Goal: Task Accomplishment & Management: Manage account settings

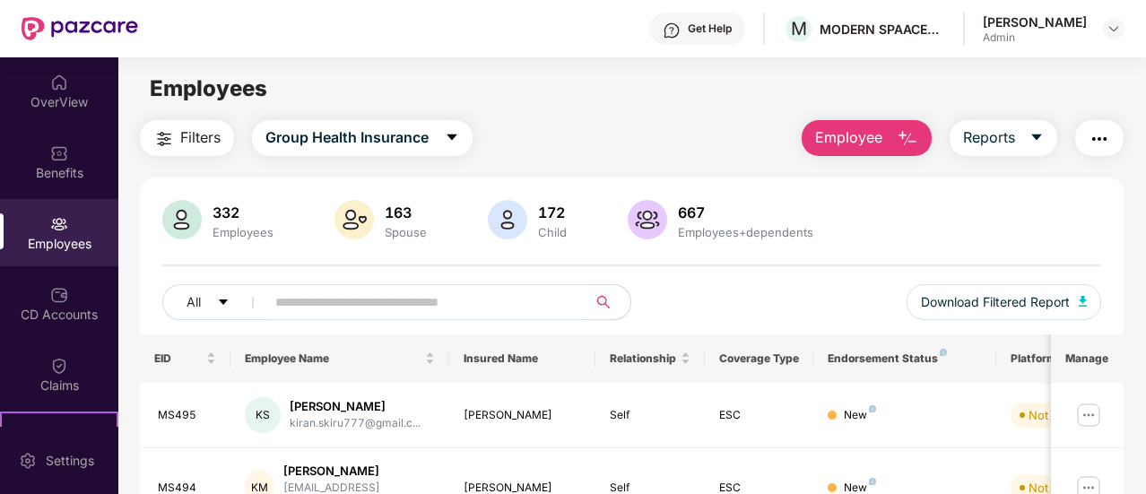
click at [366, 300] on input "text" at bounding box center [419, 302] width 288 height 27
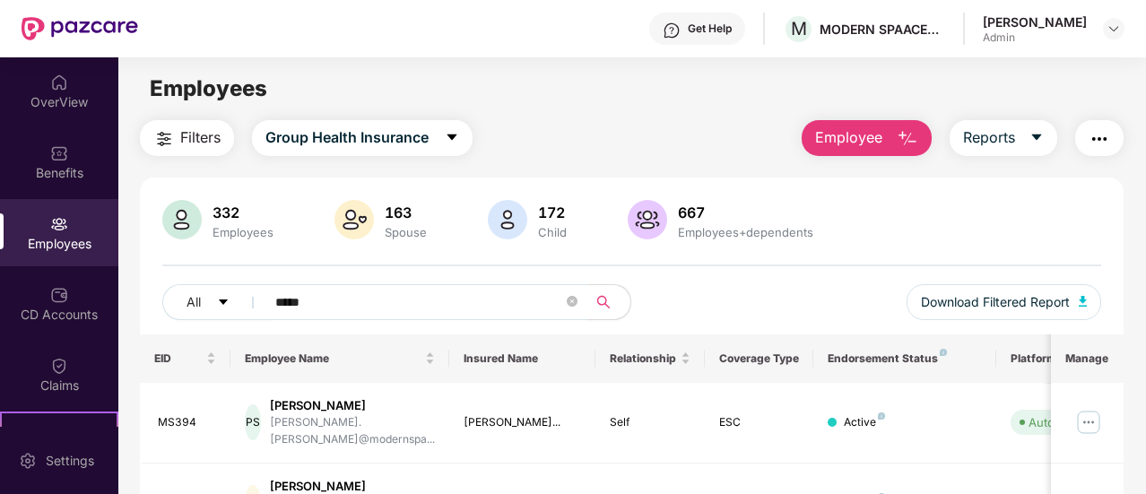
type input "*****"
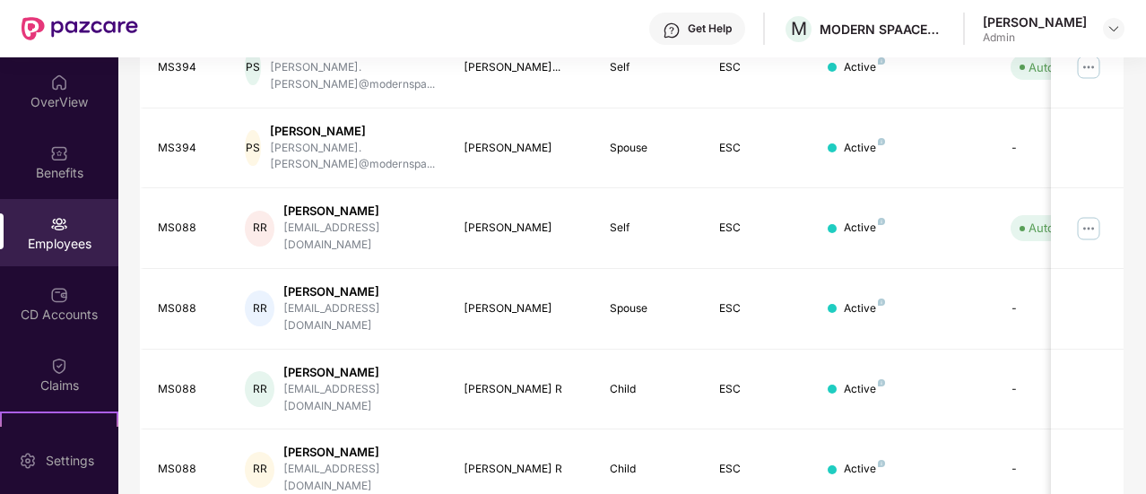
scroll to position [359, 0]
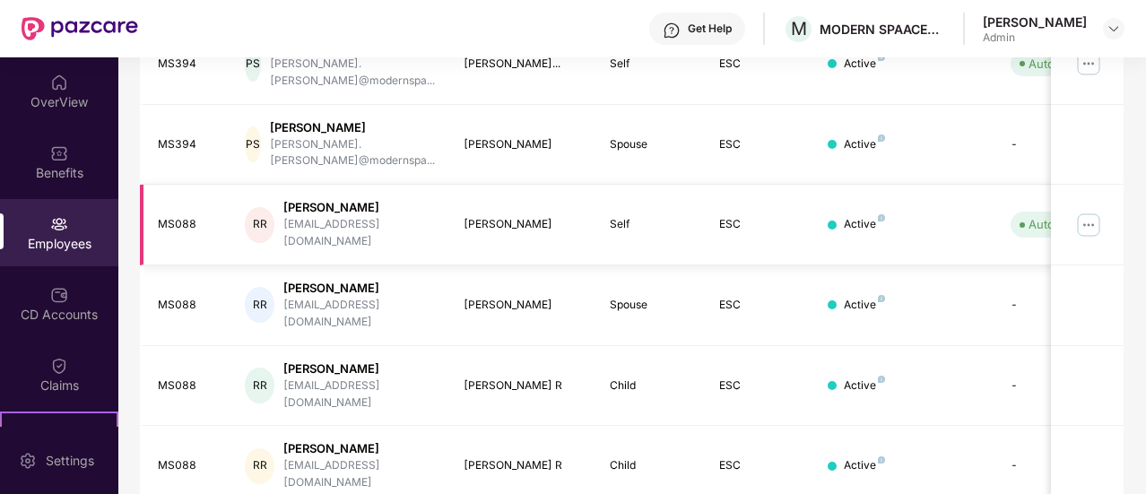
click at [1086, 211] on img at bounding box center [1088, 225] width 29 height 29
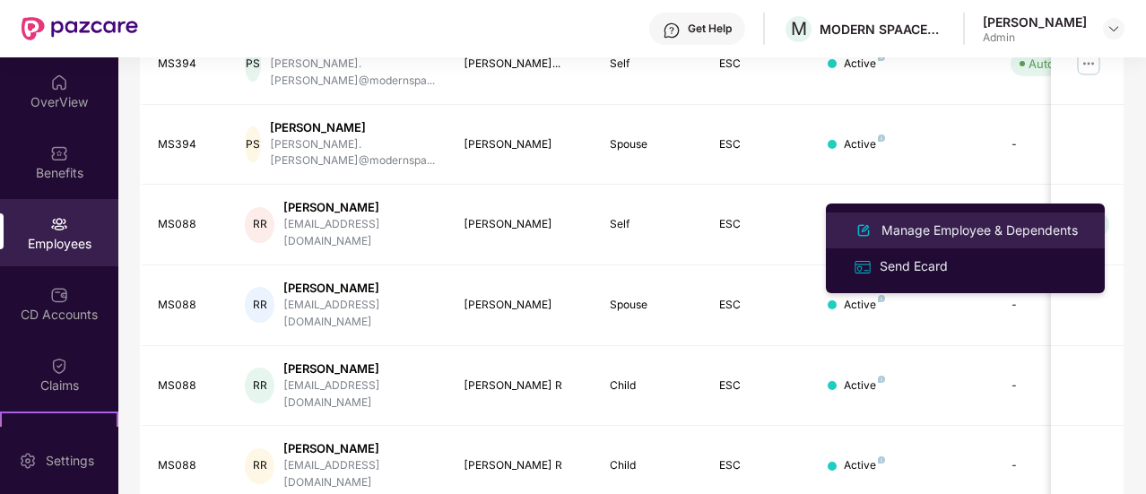
click at [963, 236] on div "Manage Employee & Dependents" at bounding box center [980, 231] width 204 height 20
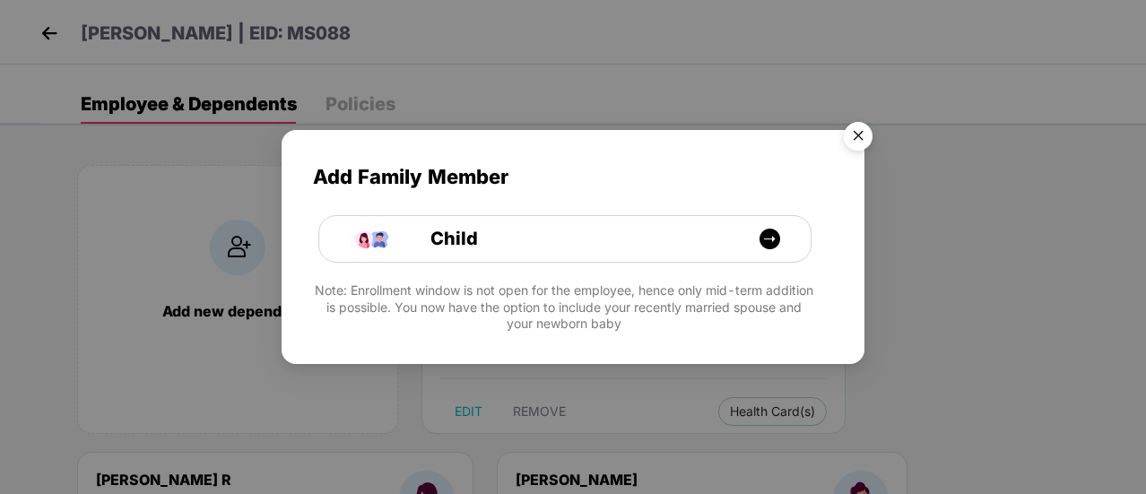
click at [864, 135] on img "Close" at bounding box center [858, 139] width 50 height 50
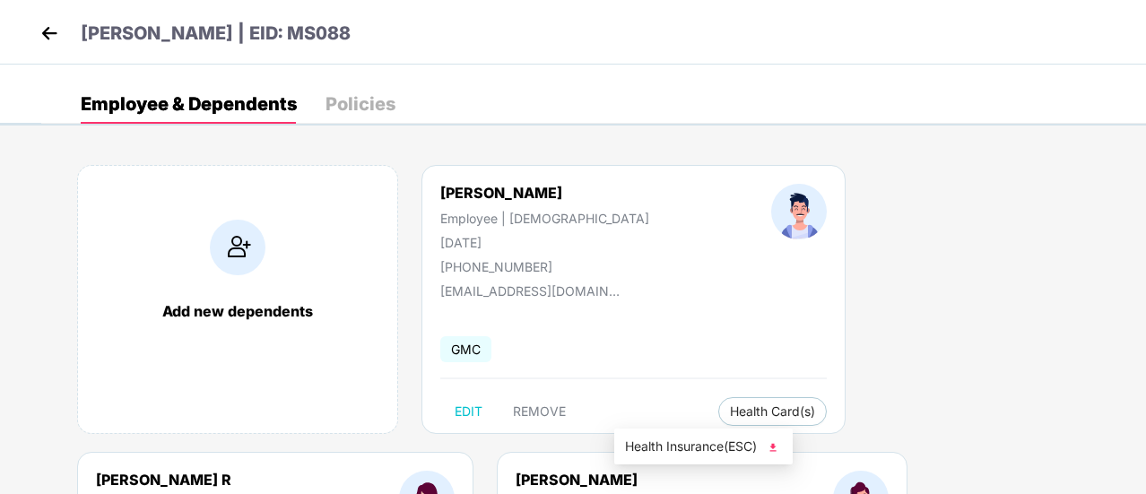
click at [694, 446] on span "Health Insurance(ESC)" at bounding box center [703, 447] width 157 height 20
click at [47, 33] on img at bounding box center [49, 33] width 27 height 27
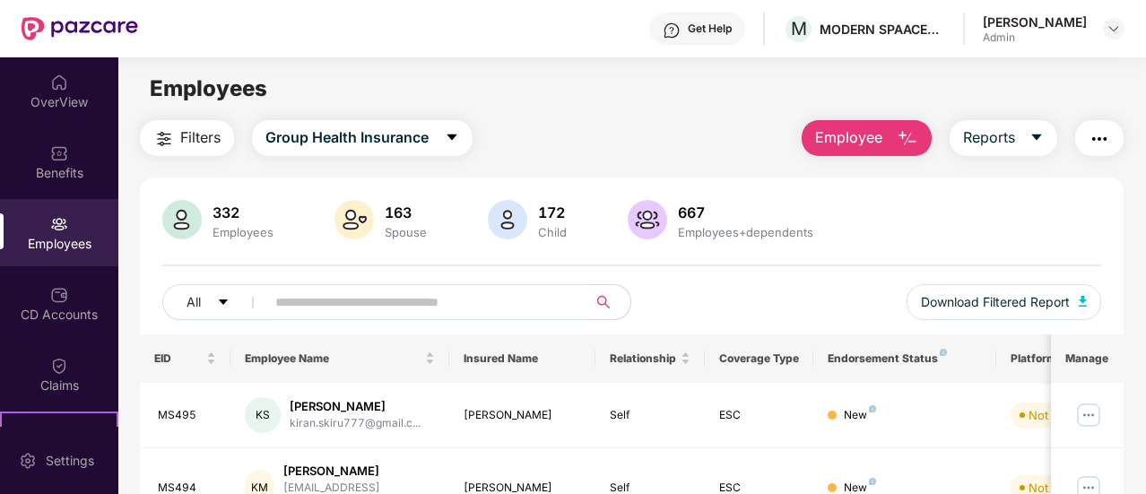
click at [396, 306] on input "text" at bounding box center [419, 302] width 288 height 27
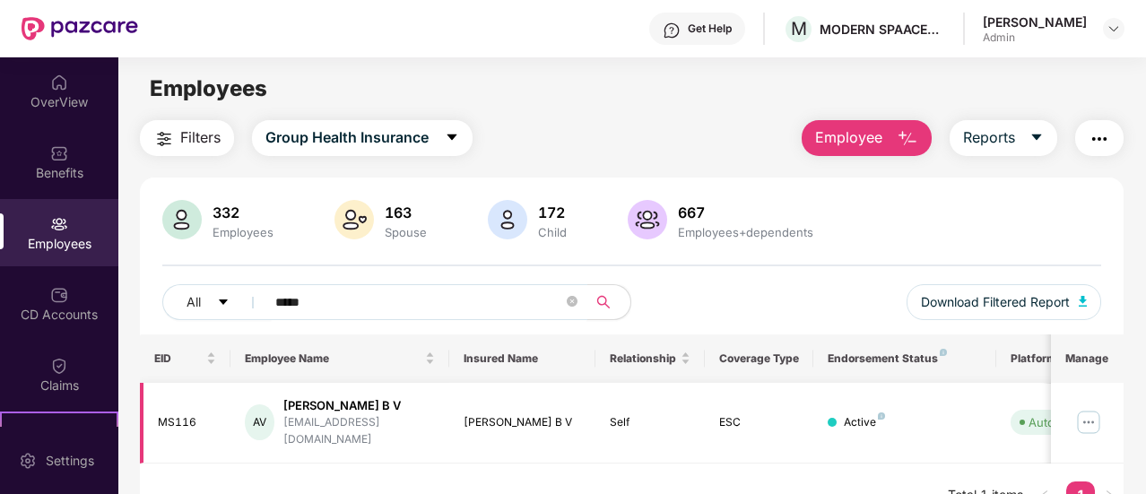
type input "*****"
click at [1089, 417] on img at bounding box center [1088, 422] width 29 height 29
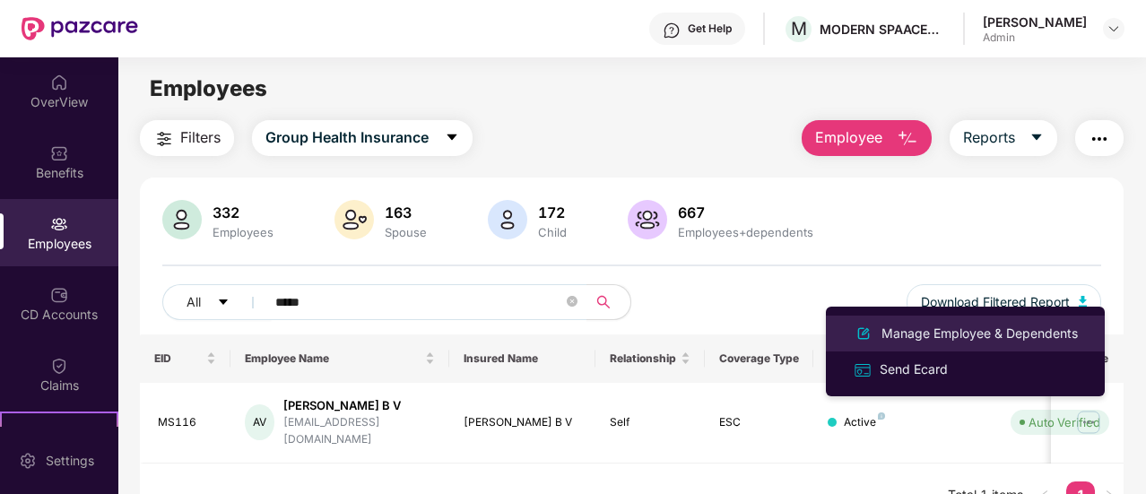
click at [995, 331] on div "Manage Employee & Dependents" at bounding box center [980, 334] width 204 height 20
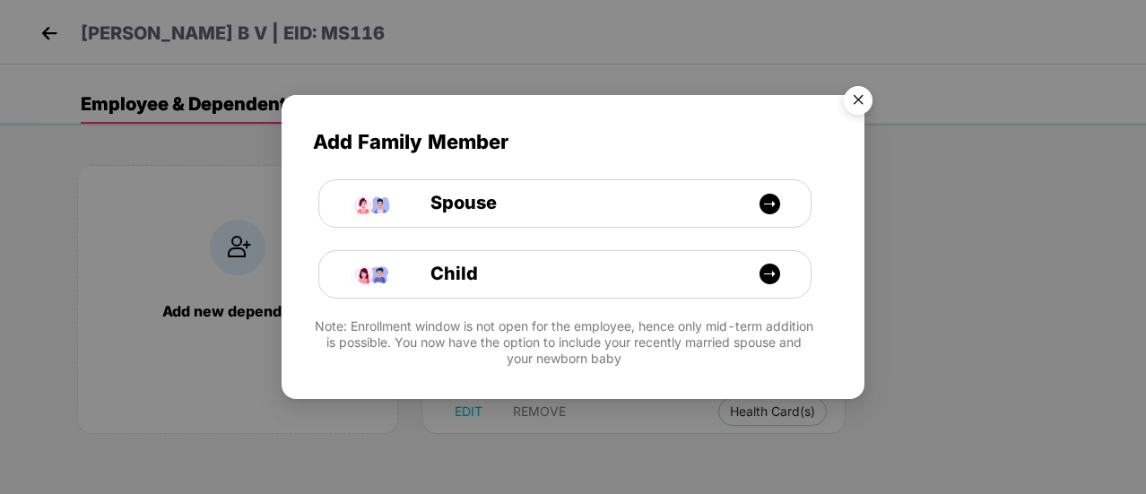
click at [856, 107] on img "Close" at bounding box center [858, 103] width 50 height 50
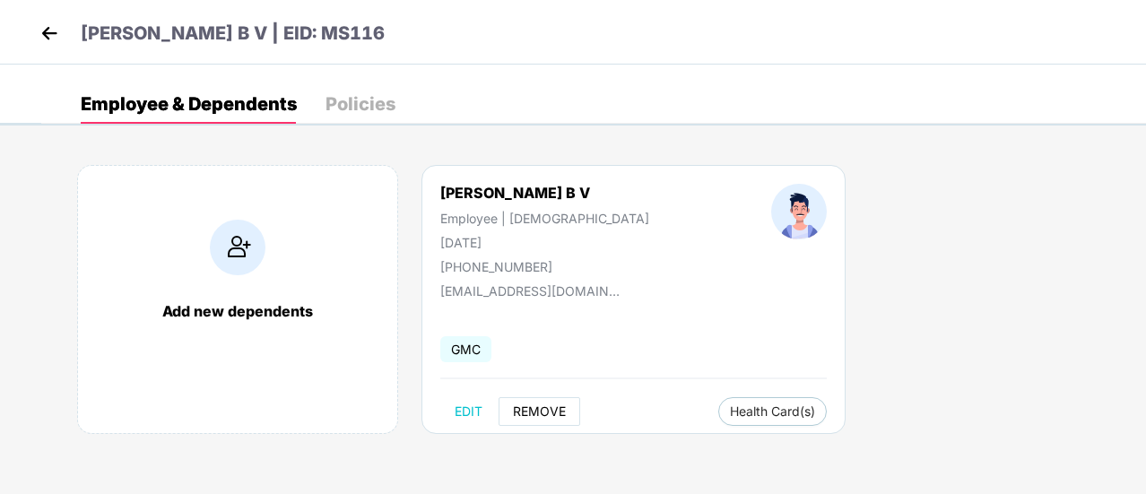
click at [533, 404] on span "REMOVE" at bounding box center [539, 411] width 53 height 14
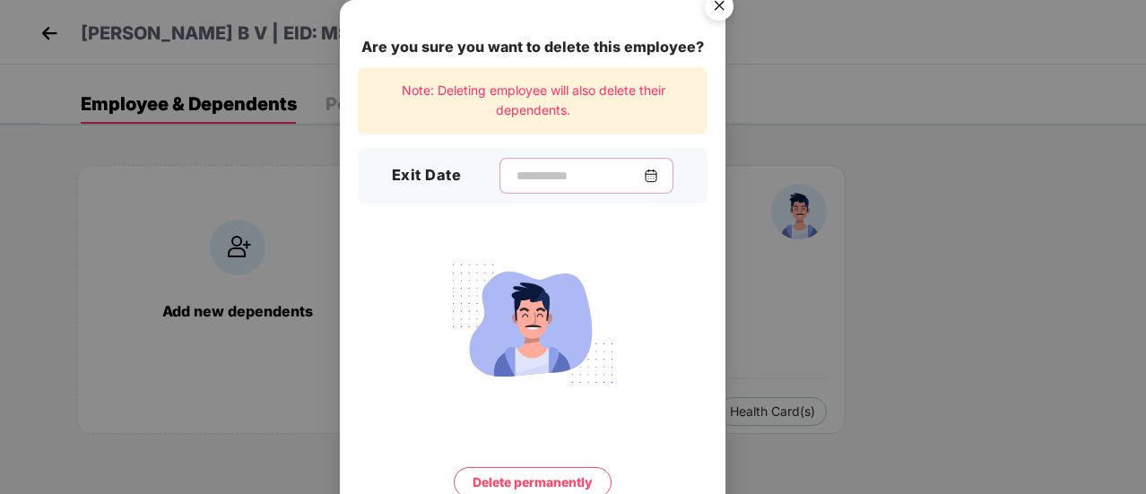
click at [572, 171] on input at bounding box center [579, 176] width 129 height 19
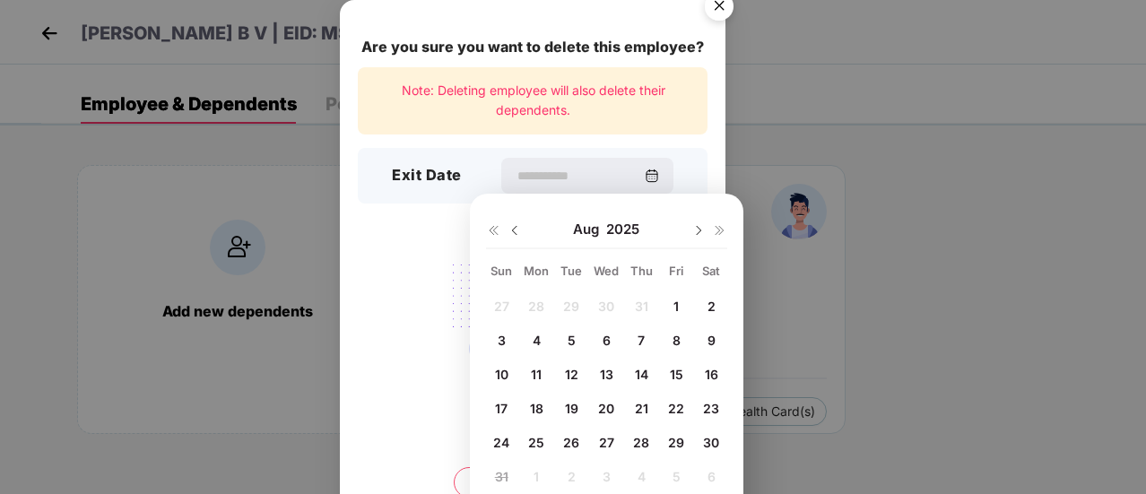
click at [717, 442] on span "30" at bounding box center [711, 442] width 16 height 15
type input "**********"
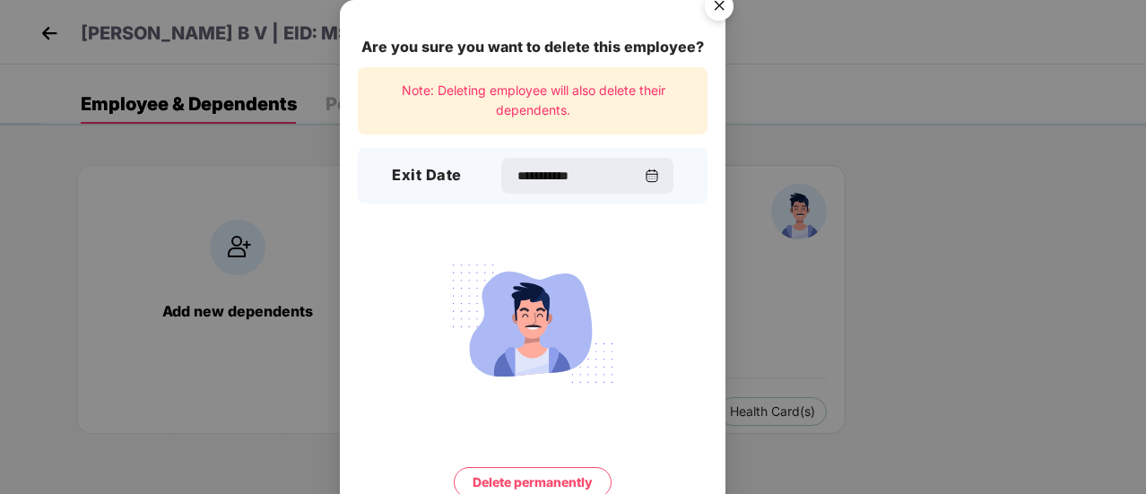
click at [529, 473] on button "Delete permanently" at bounding box center [533, 482] width 158 height 30
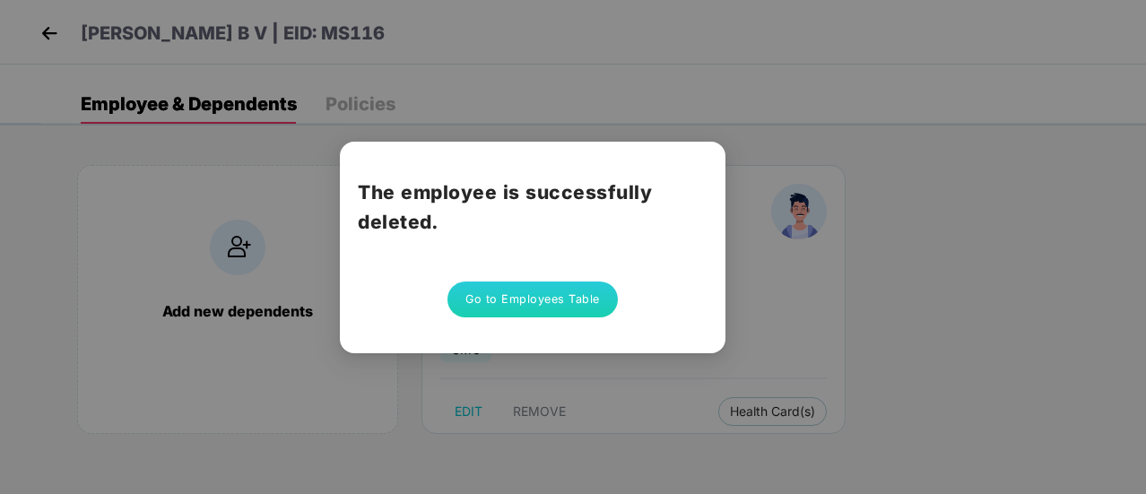
click at [573, 300] on button "Go to Employees Table" at bounding box center [532, 300] width 170 height 36
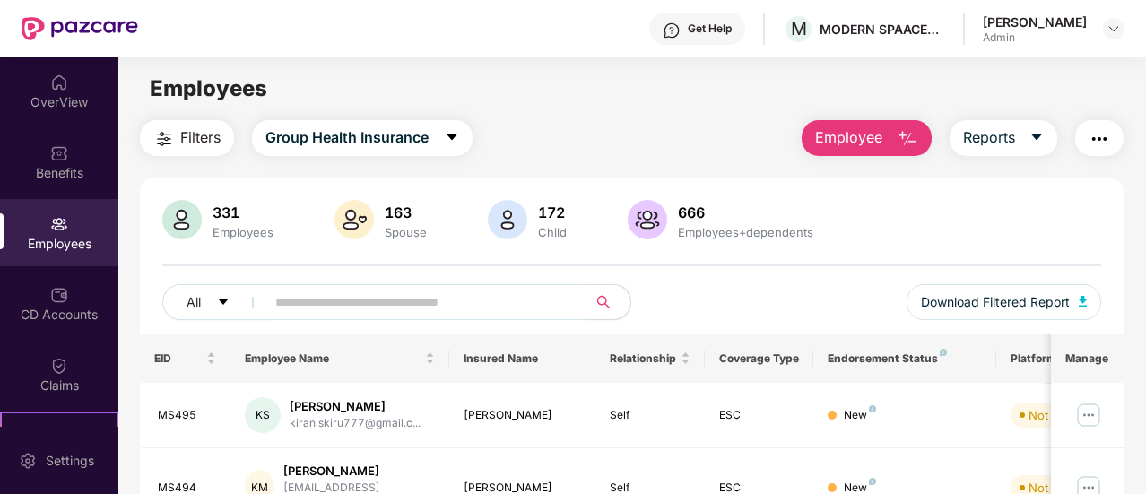
click at [407, 294] on input "text" at bounding box center [419, 302] width 288 height 27
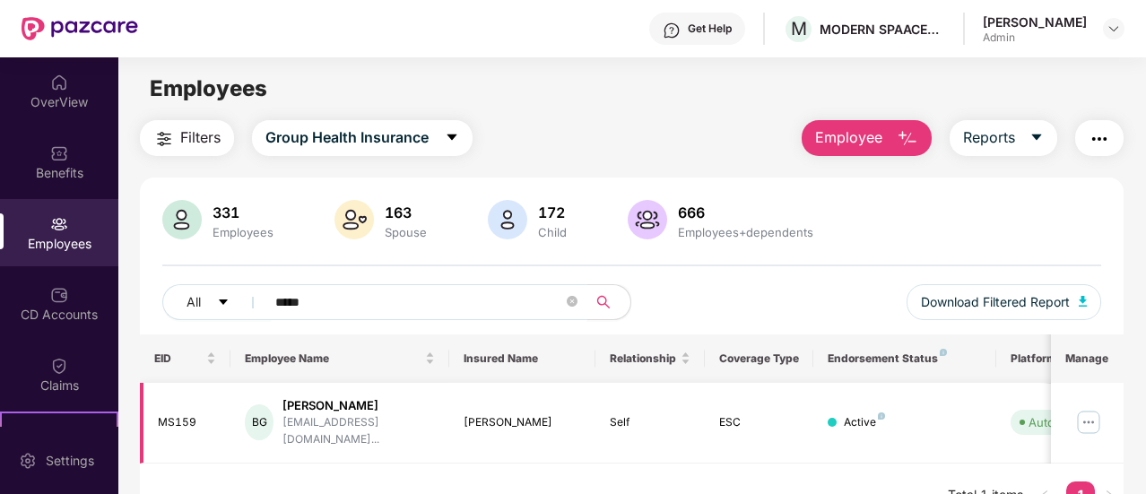
type input "*****"
click at [1097, 415] on img at bounding box center [1088, 422] width 29 height 29
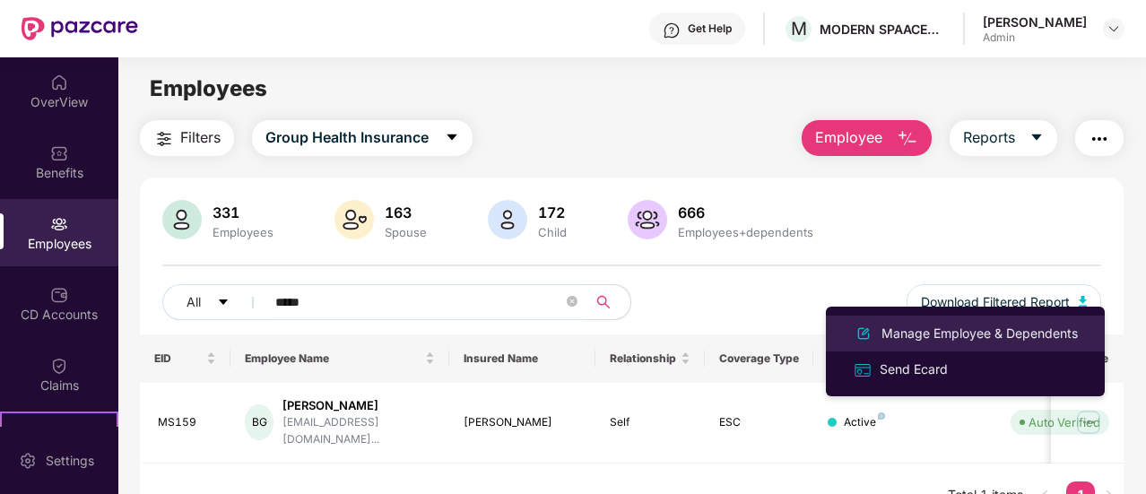
click at [1037, 343] on div "Manage Employee & Dependents" at bounding box center [980, 334] width 204 height 20
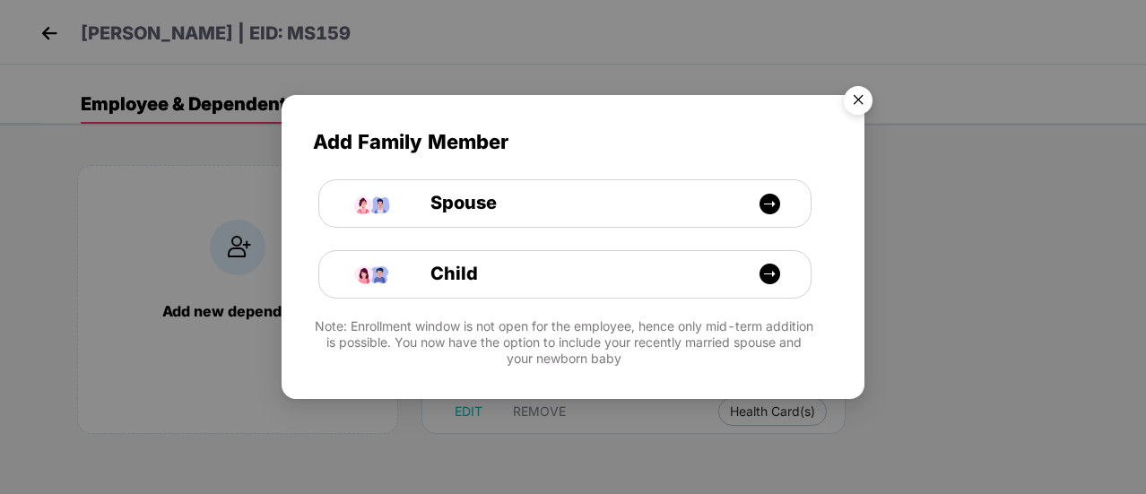
click at [861, 94] on img "Close" at bounding box center [858, 103] width 50 height 50
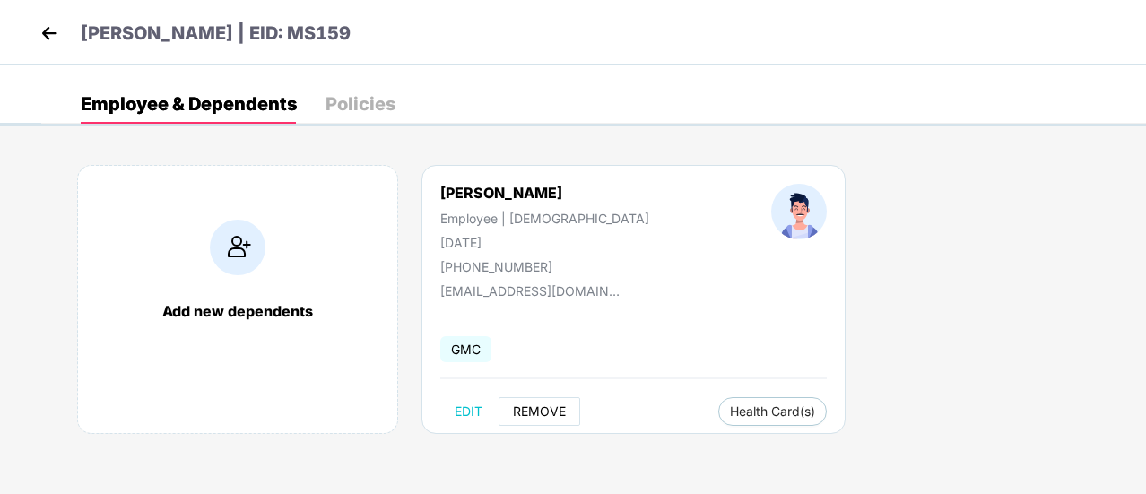
click at [541, 408] on span "REMOVE" at bounding box center [539, 411] width 53 height 14
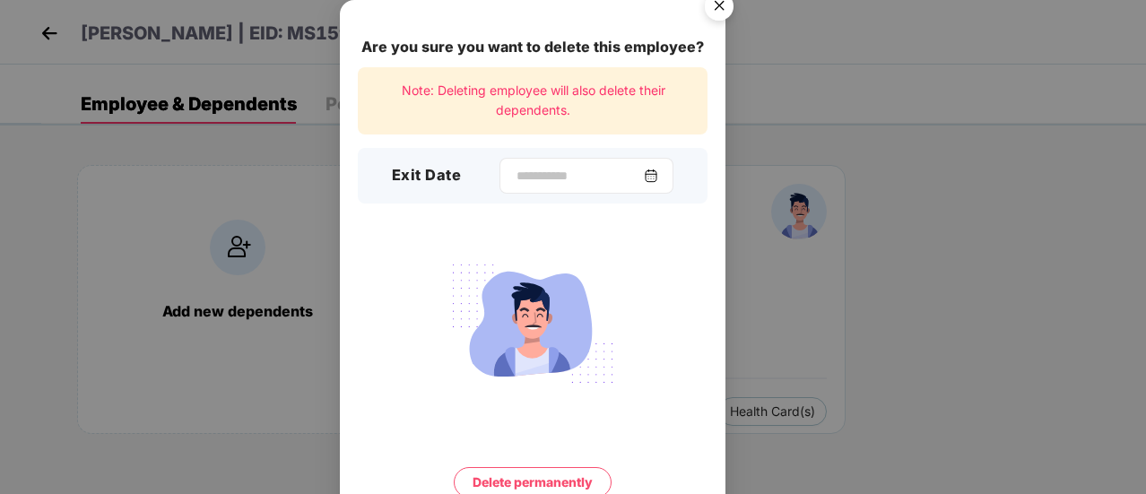
click at [657, 175] on img at bounding box center [651, 176] width 14 height 14
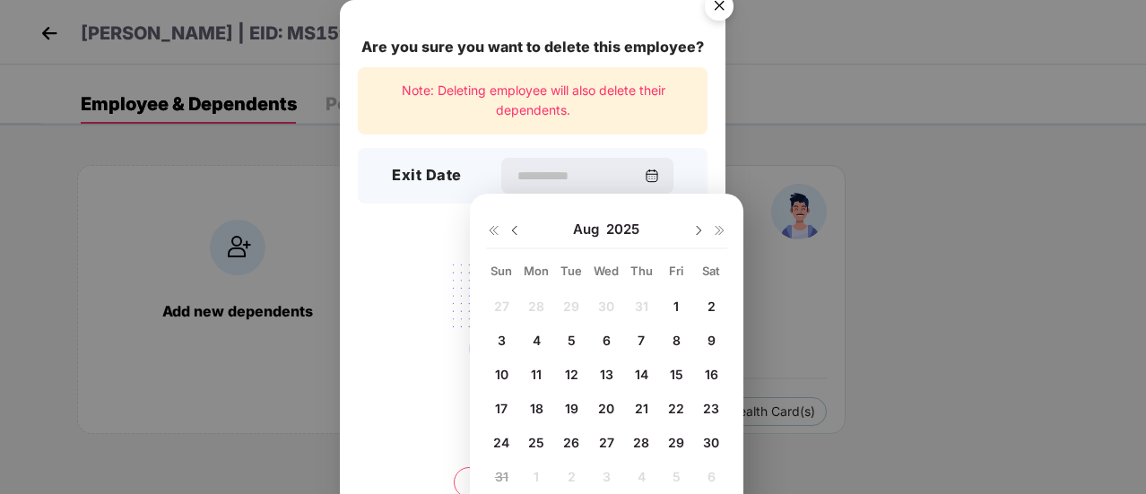
click at [710, 439] on span "30" at bounding box center [711, 442] width 16 height 15
type input "**********"
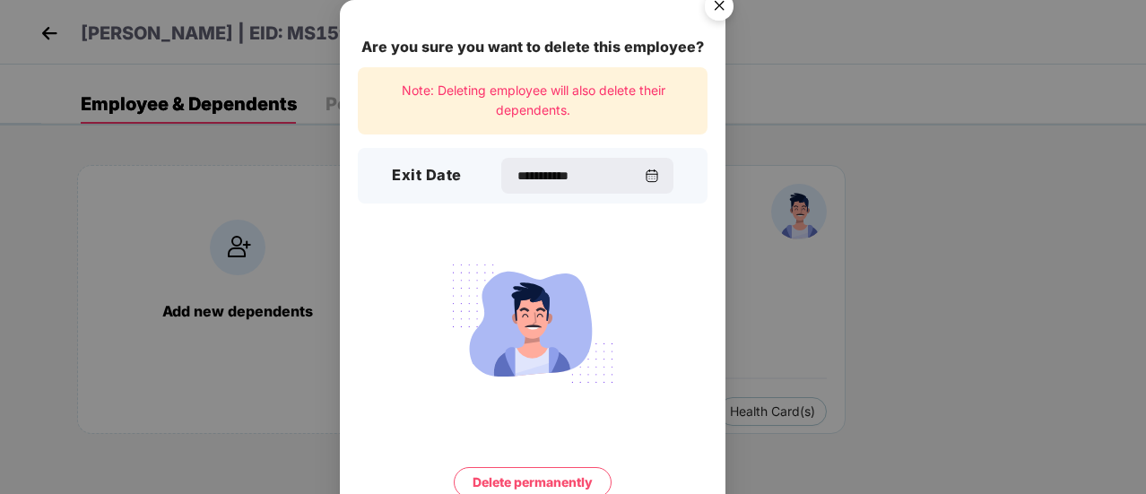
click at [547, 477] on button "Delete permanently" at bounding box center [533, 482] width 158 height 30
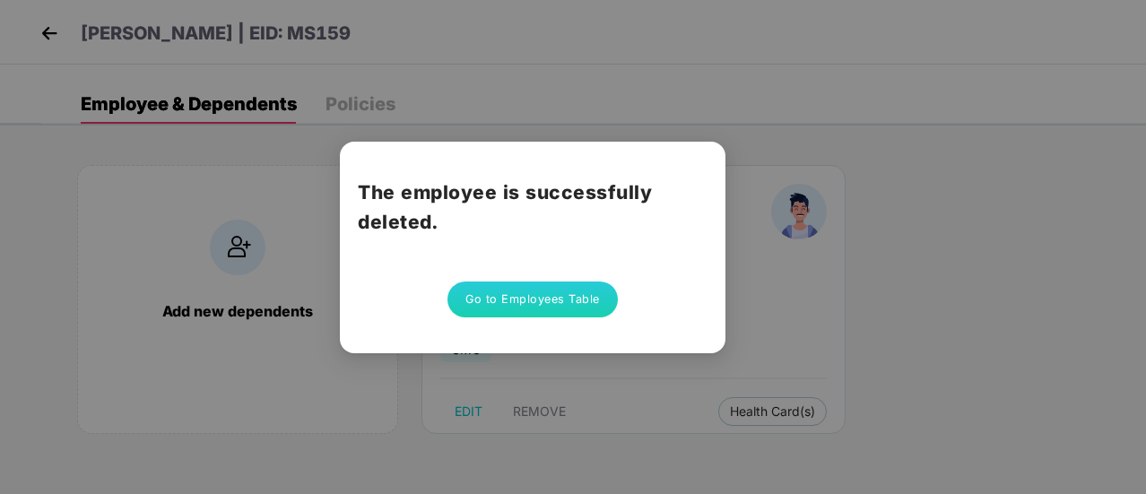
click at [536, 287] on button "Go to Employees Table" at bounding box center [532, 300] width 170 height 36
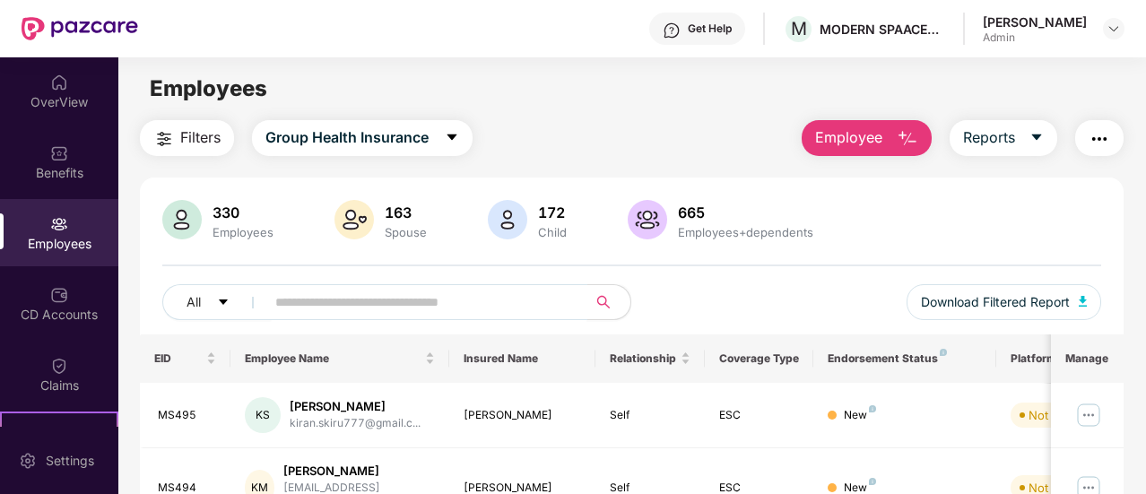
click at [434, 300] on input "text" at bounding box center [419, 302] width 288 height 27
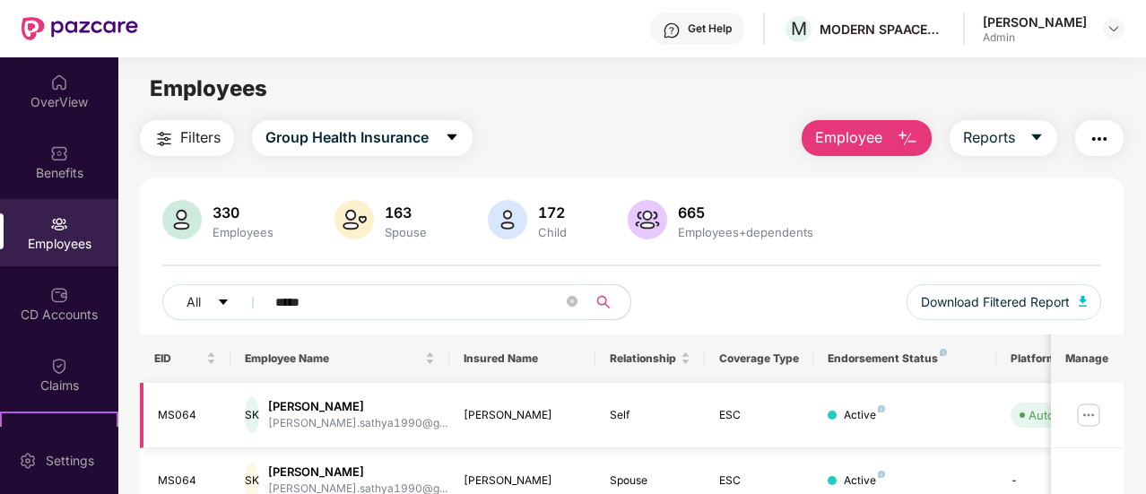
type input "*****"
click at [1095, 421] on img at bounding box center [1088, 415] width 29 height 29
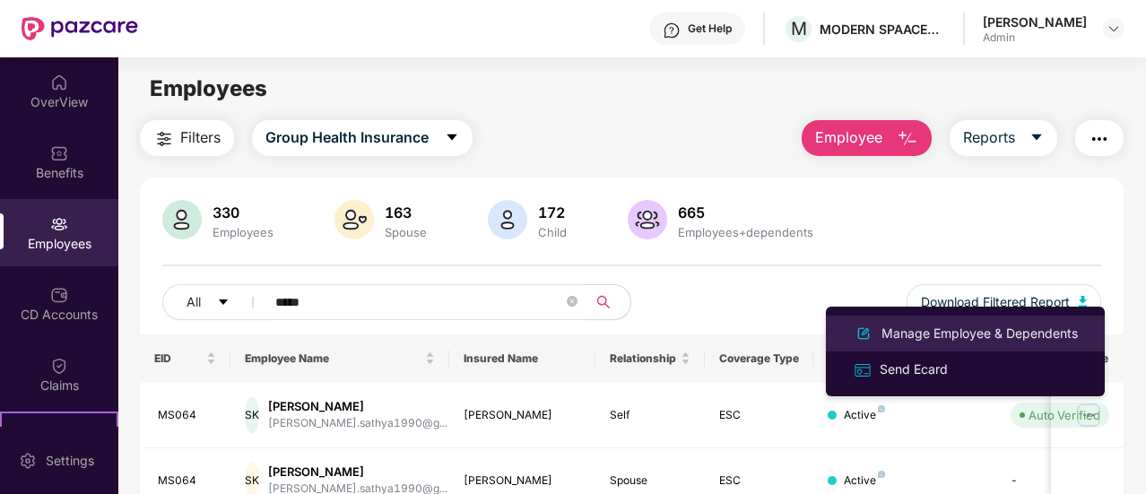
click at [916, 324] on div "Manage Employee & Dependents" at bounding box center [980, 334] width 204 height 20
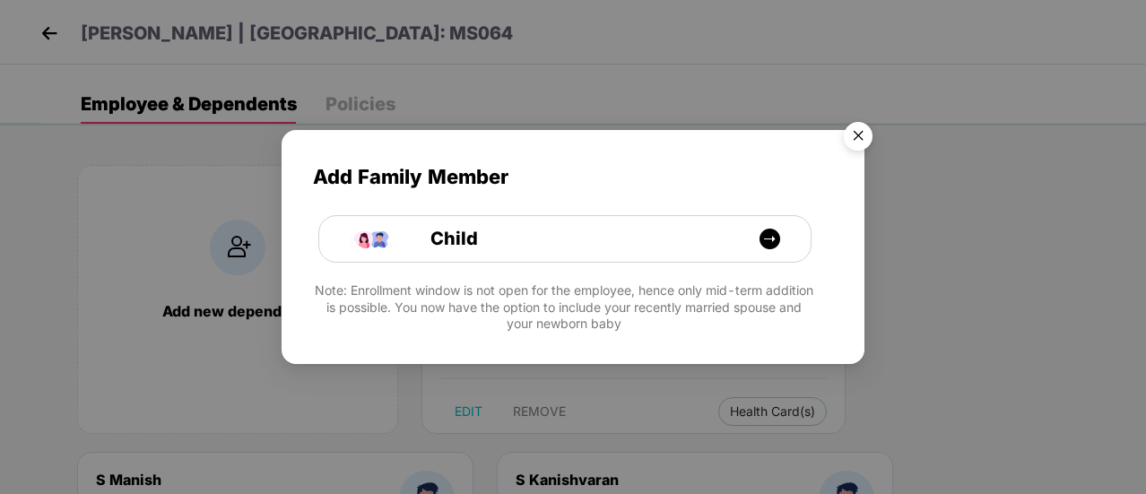
click at [848, 138] on img "Close" at bounding box center [858, 139] width 50 height 50
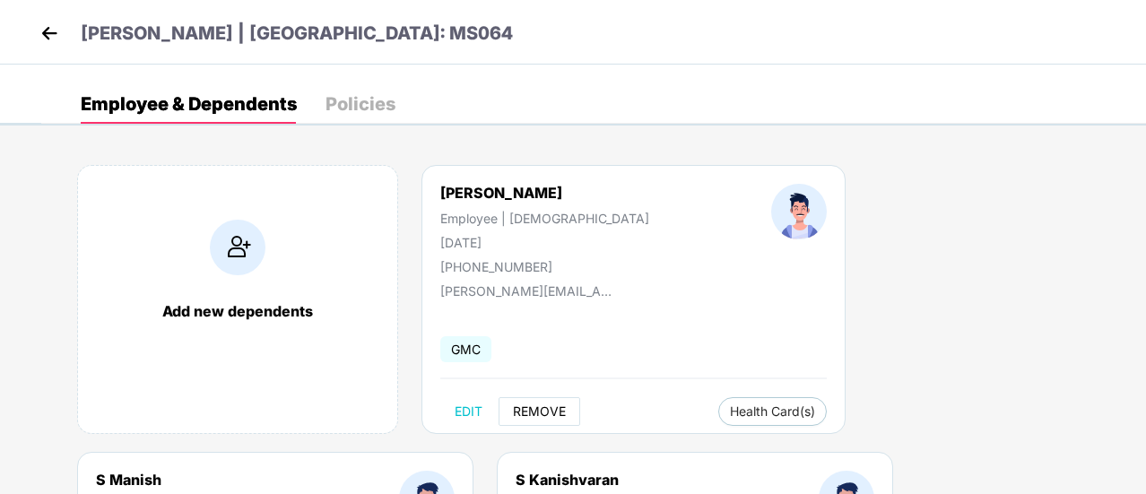
click at [559, 412] on span "REMOVE" at bounding box center [539, 411] width 53 height 14
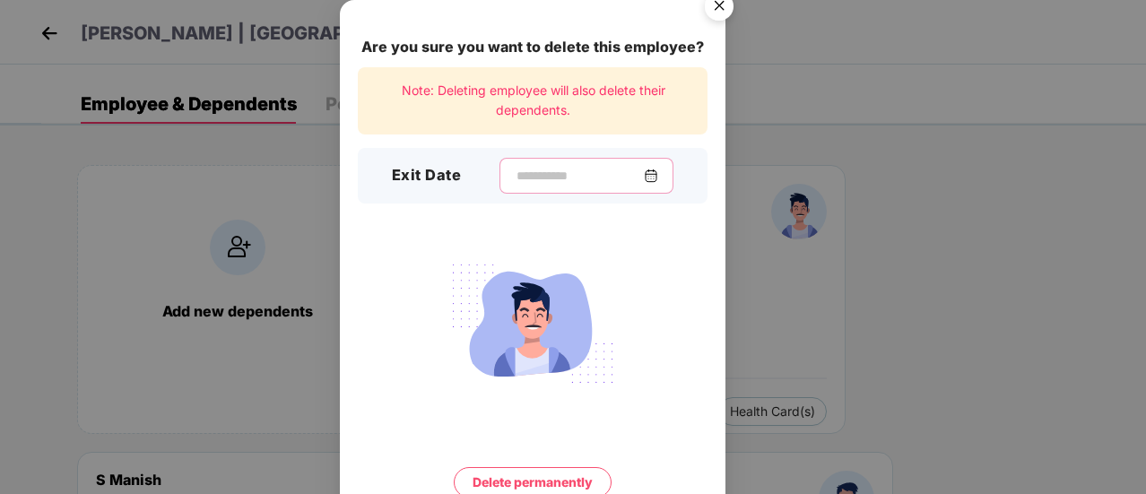
click at [601, 175] on input at bounding box center [579, 176] width 129 height 19
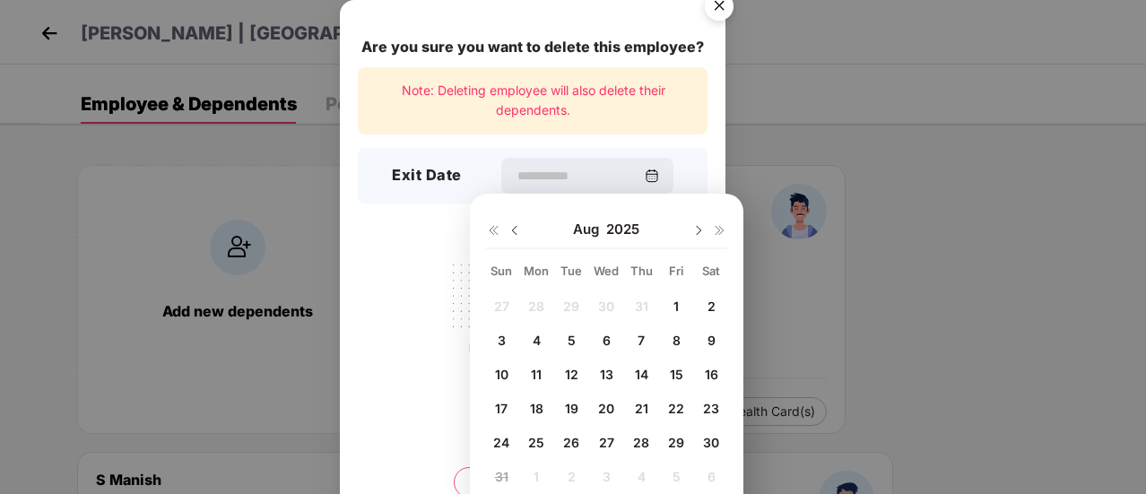
click at [713, 447] on span "30" at bounding box center [711, 442] width 16 height 15
type input "**********"
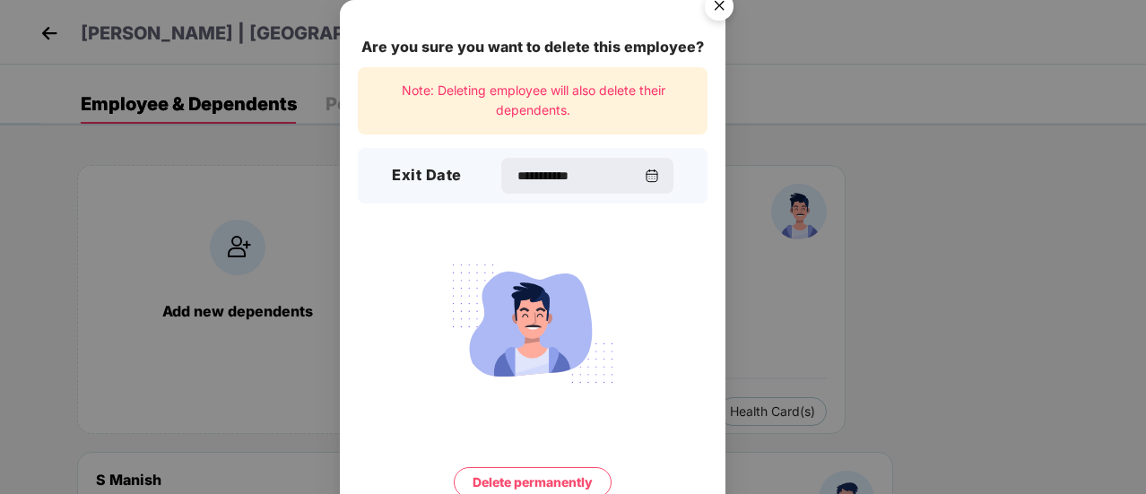
click at [545, 484] on button "Delete permanently" at bounding box center [533, 482] width 158 height 30
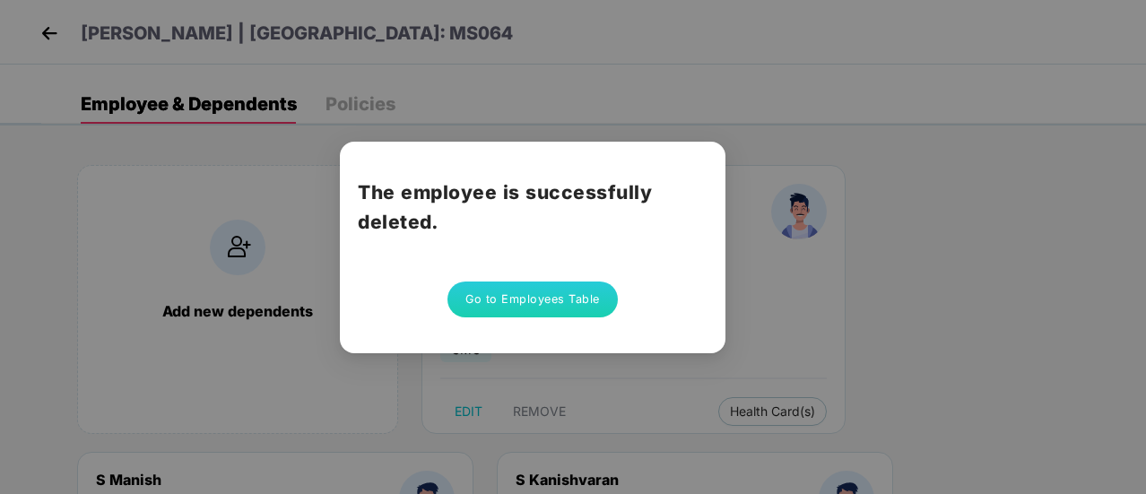
click at [534, 307] on button "Go to Employees Table" at bounding box center [532, 300] width 170 height 36
